Goal: Task Accomplishment & Management: Complete application form

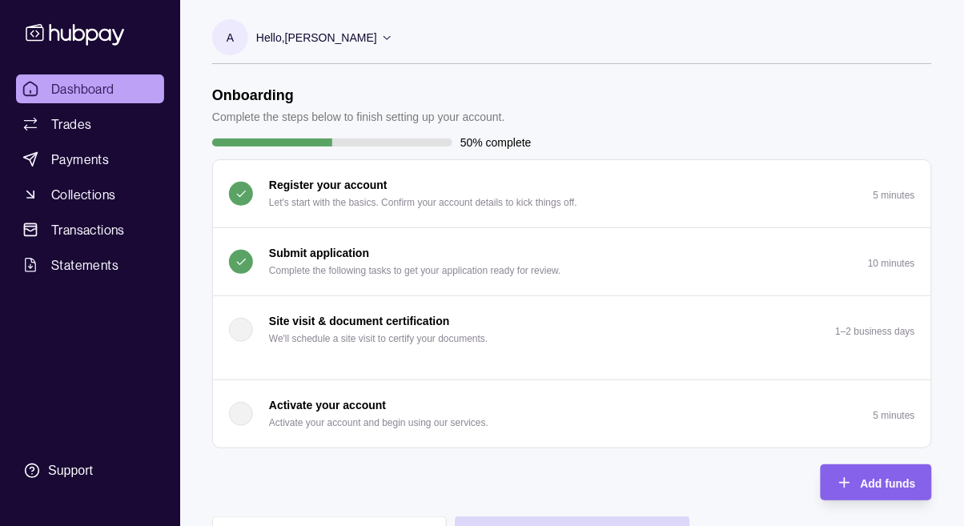
click at [316, 252] on p "Submit application" at bounding box center [319, 253] width 100 height 18
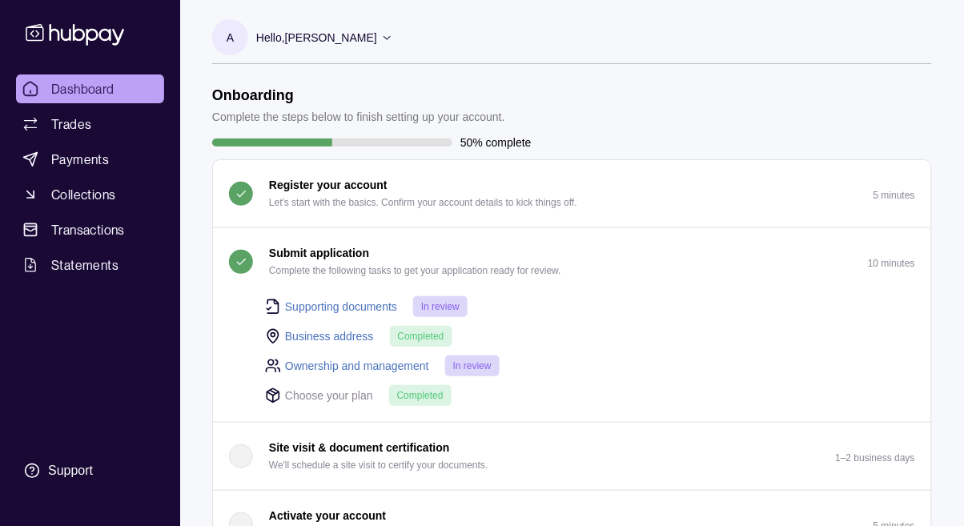
click at [488, 370] on span "In review" at bounding box center [472, 365] width 38 height 11
click at [378, 371] on link "Ownership and management" at bounding box center [357, 366] width 144 height 18
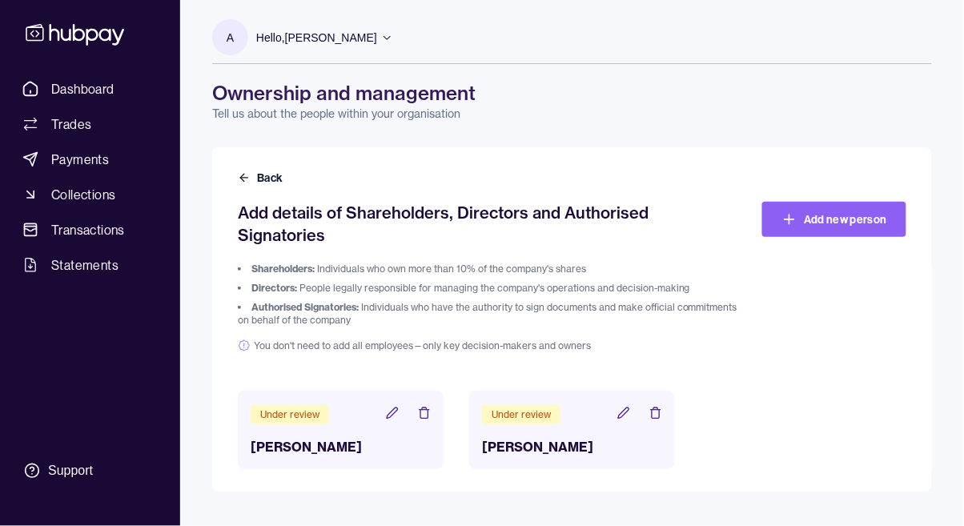
click at [567, 407] on div "Under review [PERSON_NAME]" at bounding box center [572, 430] width 206 height 78
click at [627, 407] on icon at bounding box center [623, 412] width 10 height 10
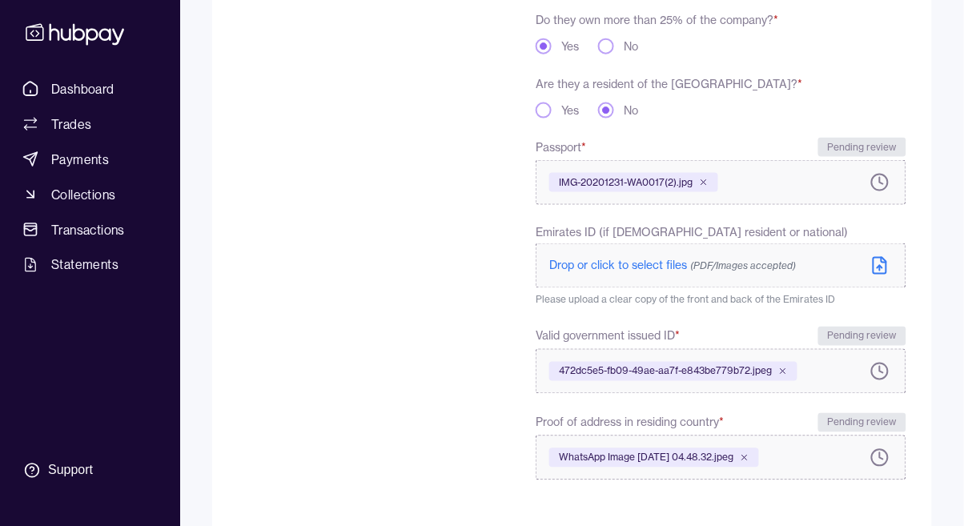
scroll to position [435, 0]
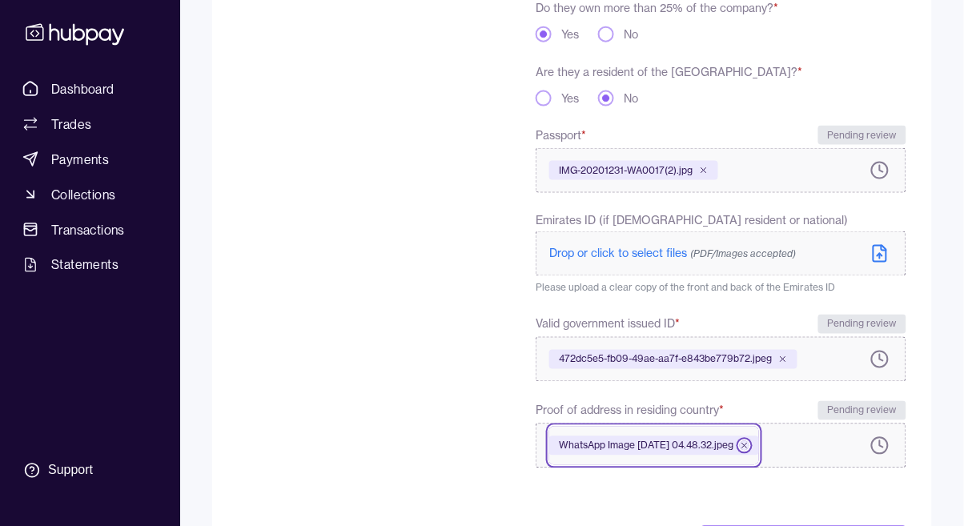
click at [749, 446] on icon at bounding box center [745, 446] width 10 height 10
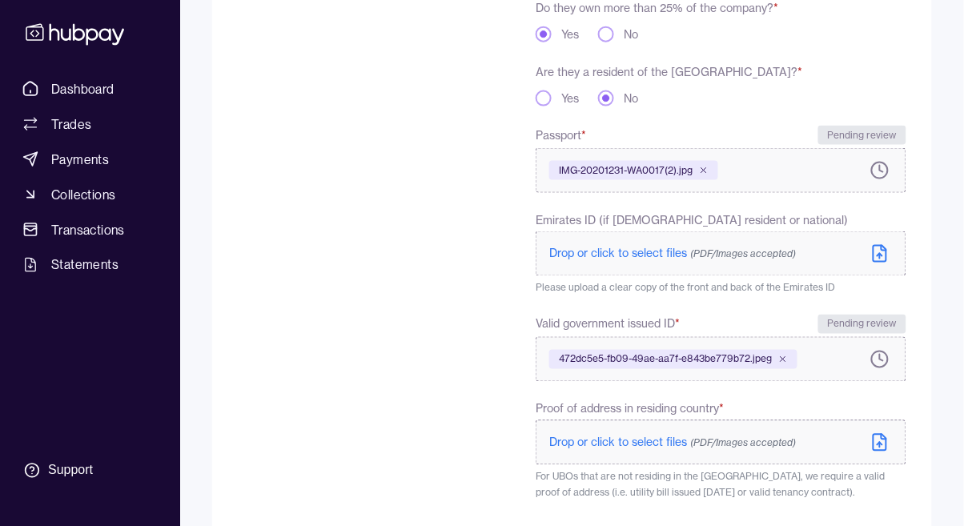
click at [706, 438] on span "(PDF/Images accepted)" at bounding box center [743, 443] width 106 height 12
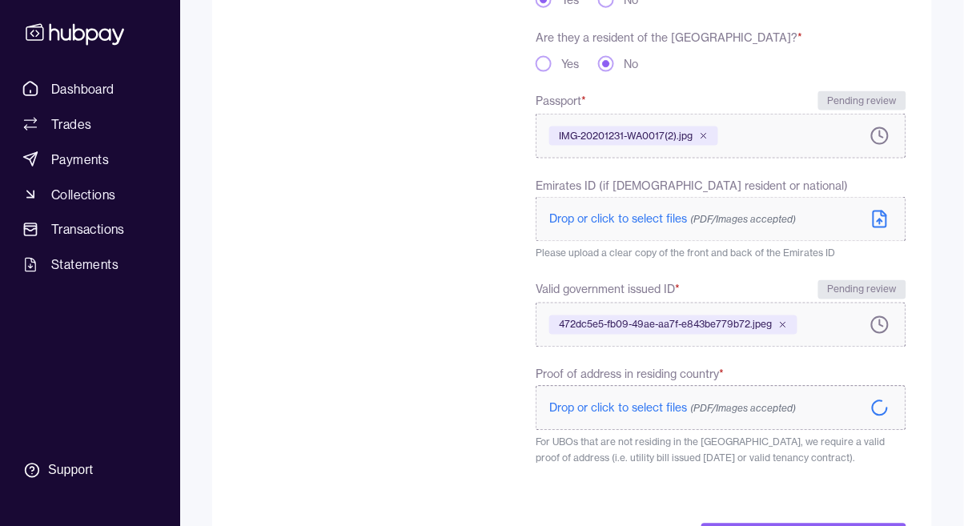
scroll to position [511, 0]
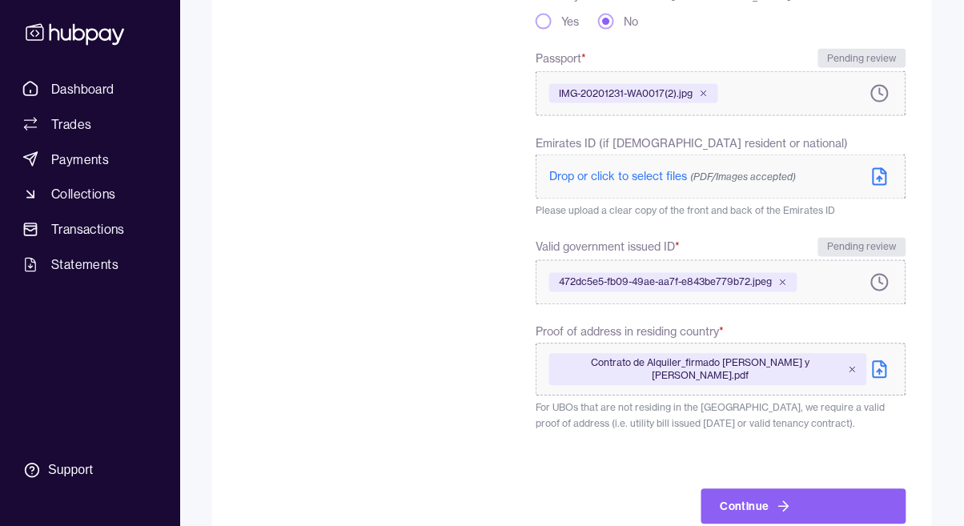
click at [833, 499] on button "Continue" at bounding box center [803, 506] width 205 height 35
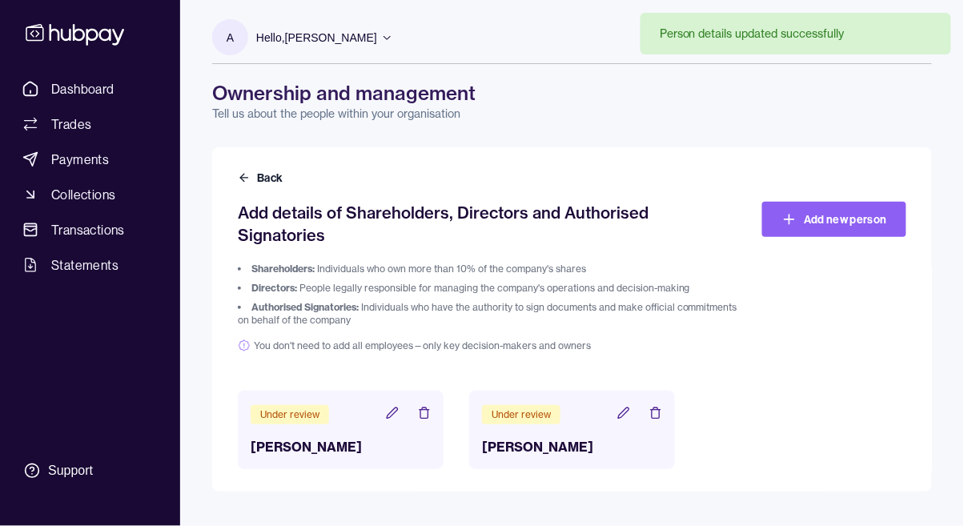
click at [93, 86] on span "Dashboard" at bounding box center [82, 88] width 63 height 19
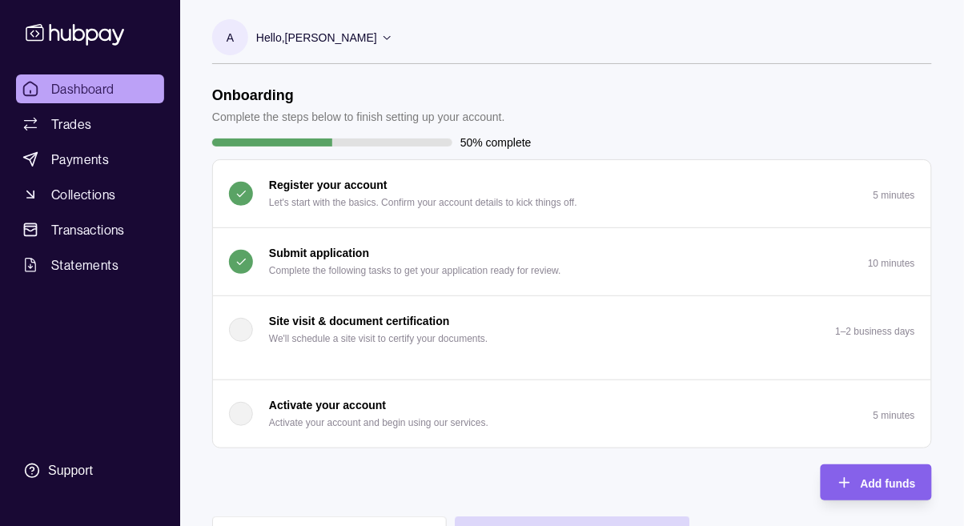
click at [355, 42] on p "Hello, [PERSON_NAME]" at bounding box center [316, 38] width 121 height 18
